Goal: Check status: Check status

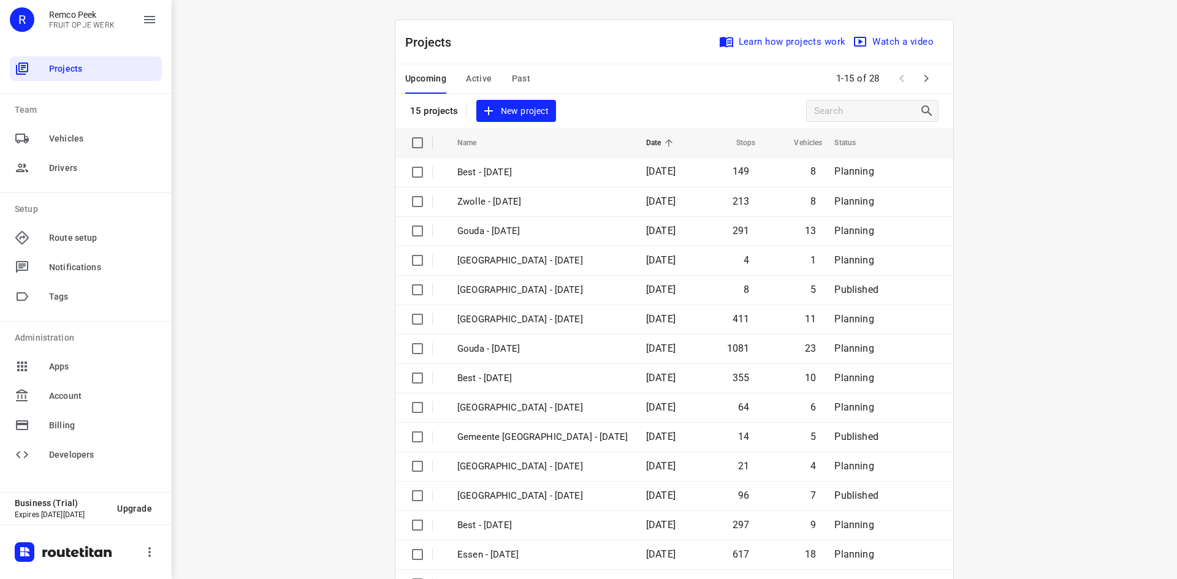
click at [480, 74] on span "Active" at bounding box center [479, 78] width 26 height 15
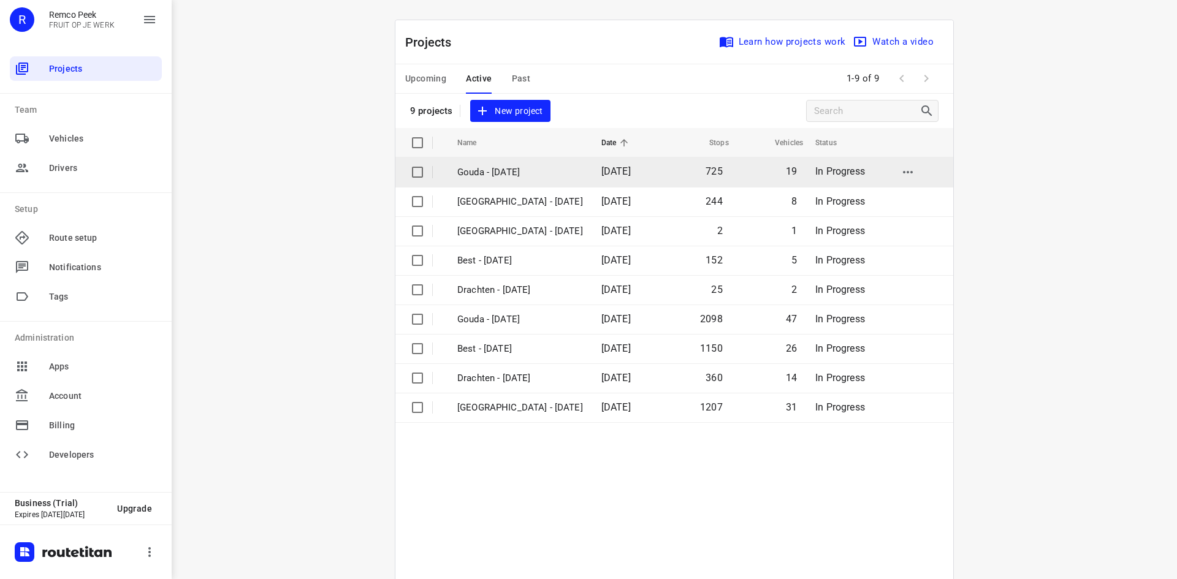
click at [515, 167] on p "Gouda - [DATE]" at bounding box center [520, 172] width 126 height 14
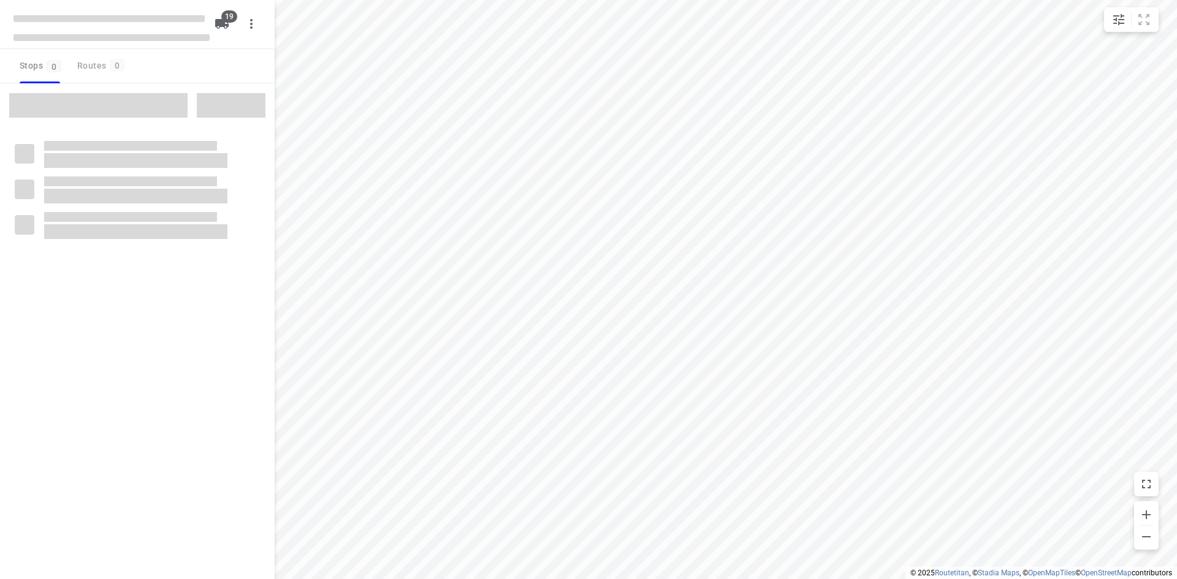
checkbox input "true"
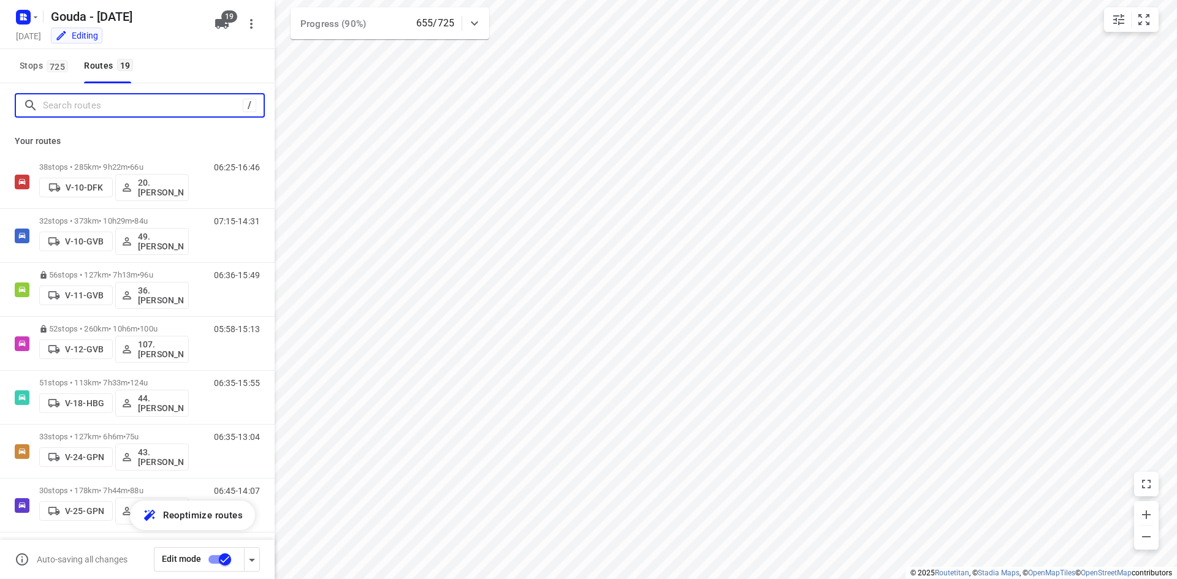
click at [97, 102] on input "Search routes" at bounding box center [143, 105] width 200 height 19
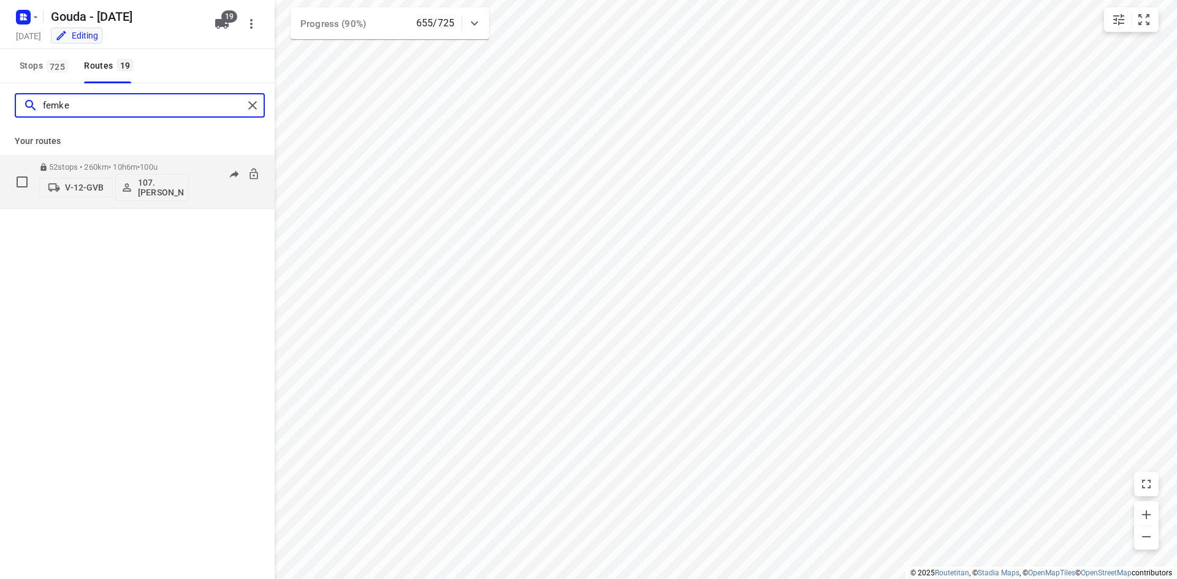
type input "femke"
click at [142, 166] on p "52 stops • 260km • 10h6m • 100u" at bounding box center [114, 166] width 150 height 9
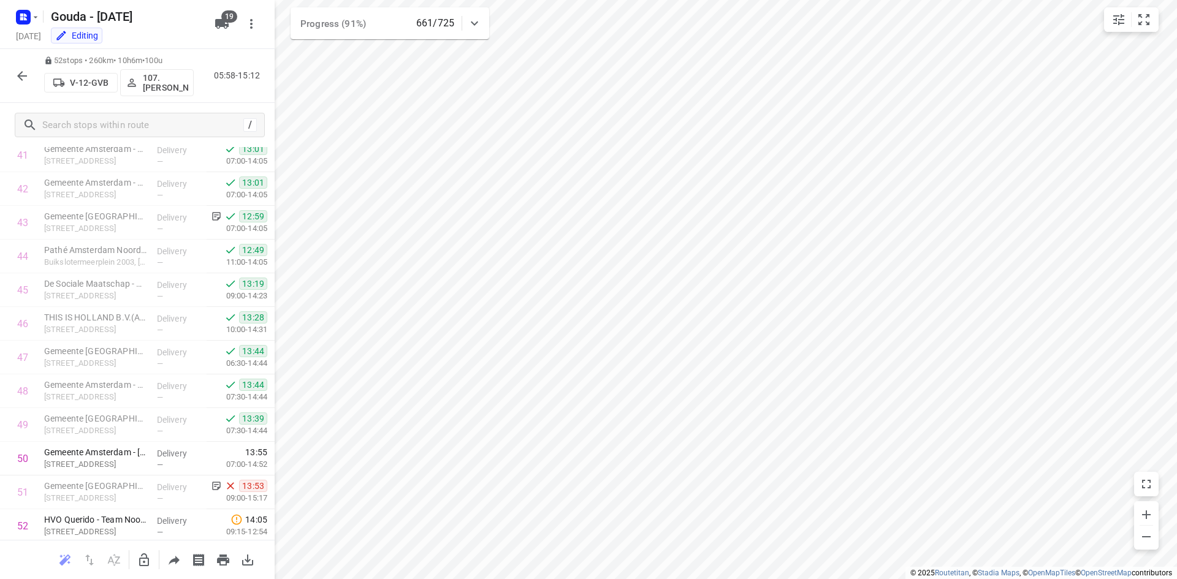
scroll to position [1455, 0]
click at [12, 67] on div at bounding box center [22, 76] width 25 height 25
click at [17, 72] on icon "button" at bounding box center [22, 76] width 15 height 15
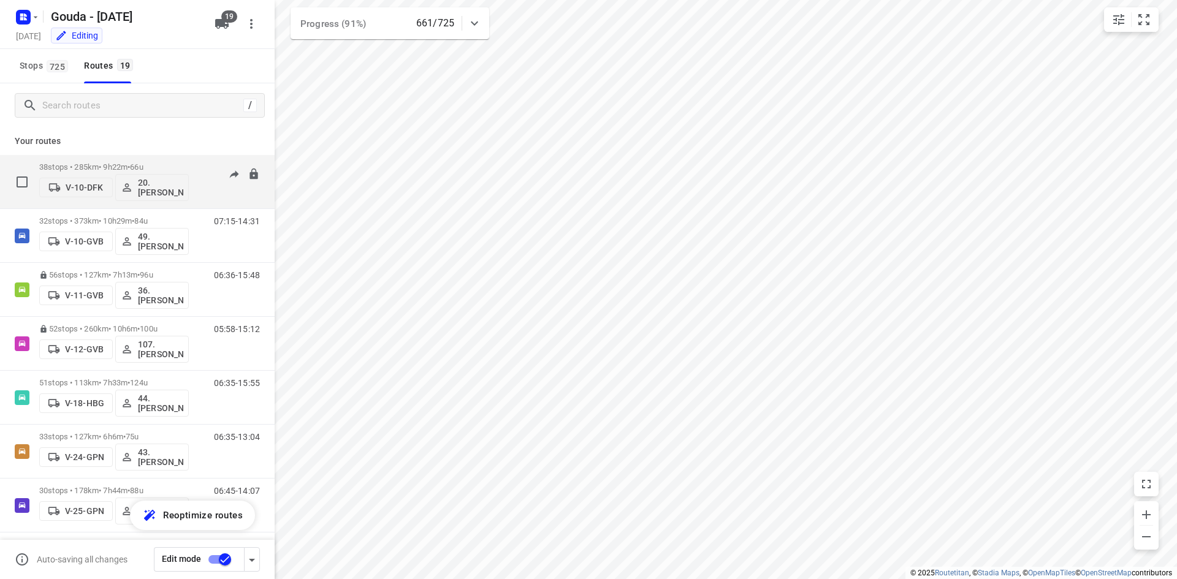
click at [199, 165] on div "06:25-16:46" at bounding box center [229, 184] width 61 height 45
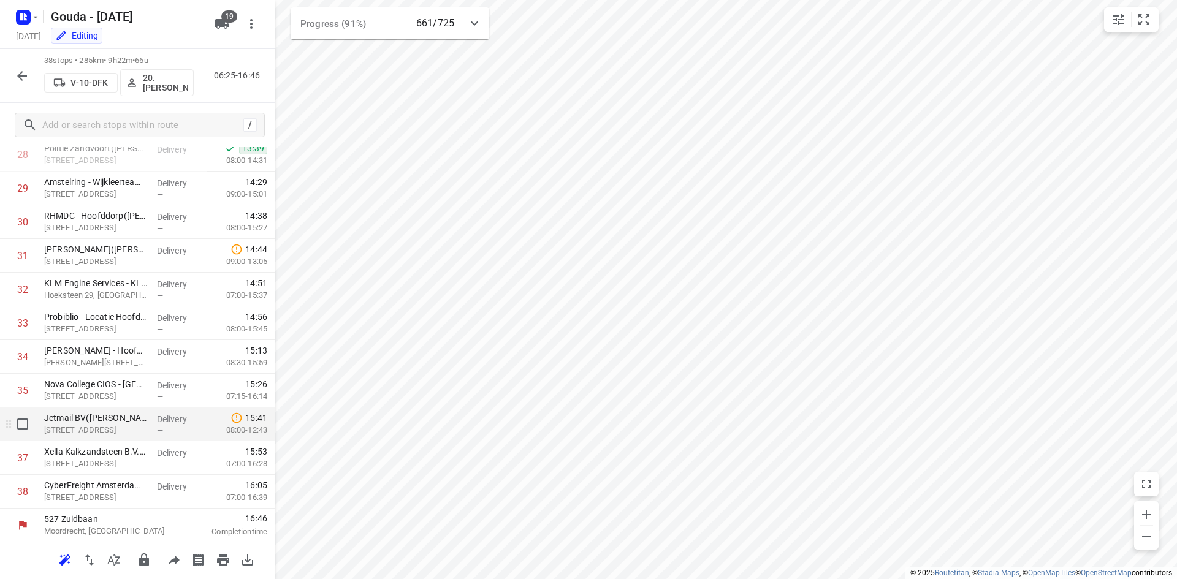
scroll to position [983, 0]
click at [17, 78] on icon "button" at bounding box center [22, 76] width 15 height 15
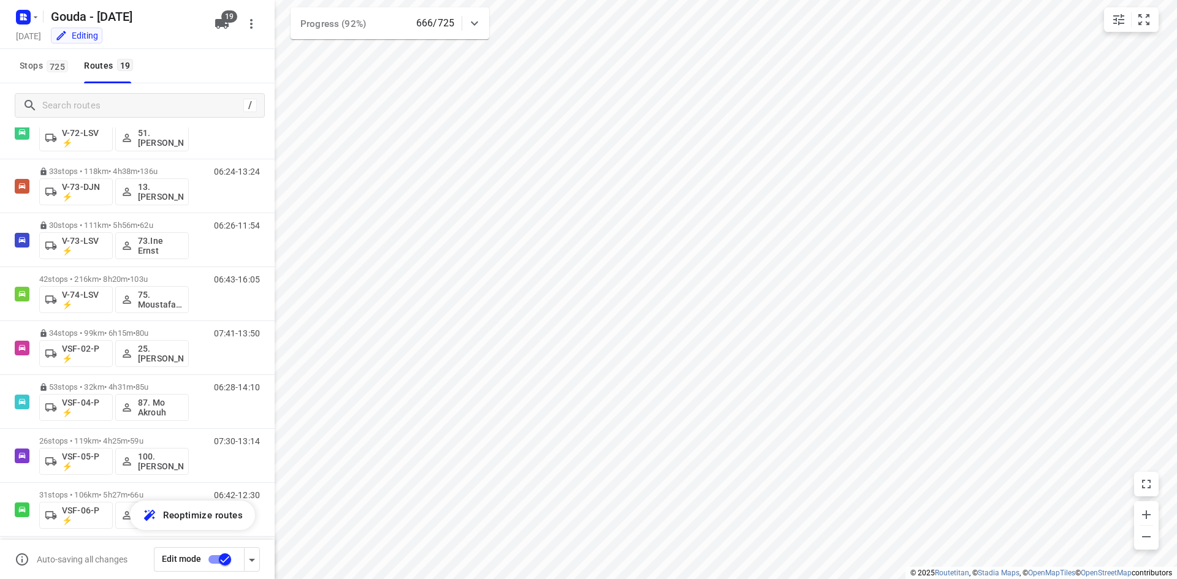
scroll to position [640, 0]
click at [249, 64] on div "Stops 725 Routes 19" at bounding box center [137, 66] width 275 height 34
